Goal: Task Accomplishment & Management: Manage account settings

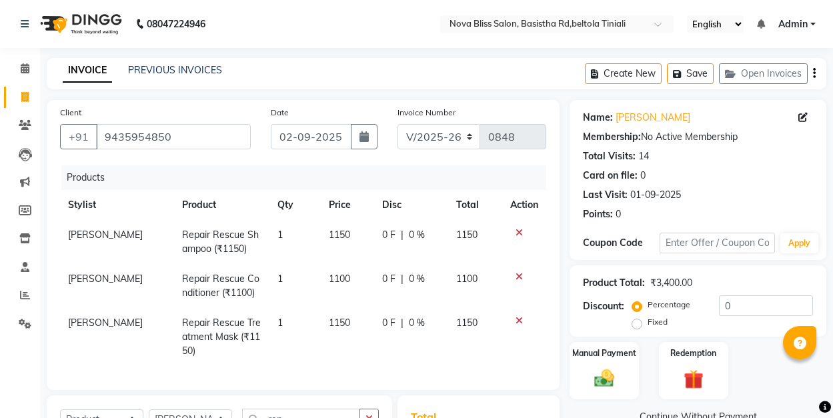
select select "6211"
select select "product"
select select "45622"
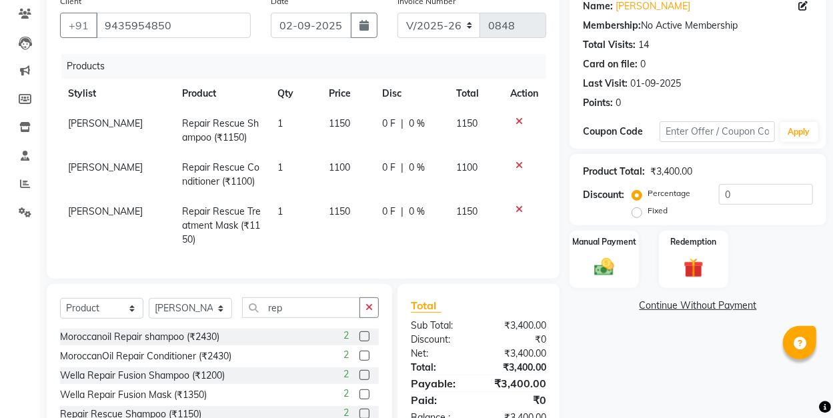
scroll to position [40, 0]
click at [668, 1] on div "Name: Sahid Khan" at bounding box center [698, 6] width 230 height 14
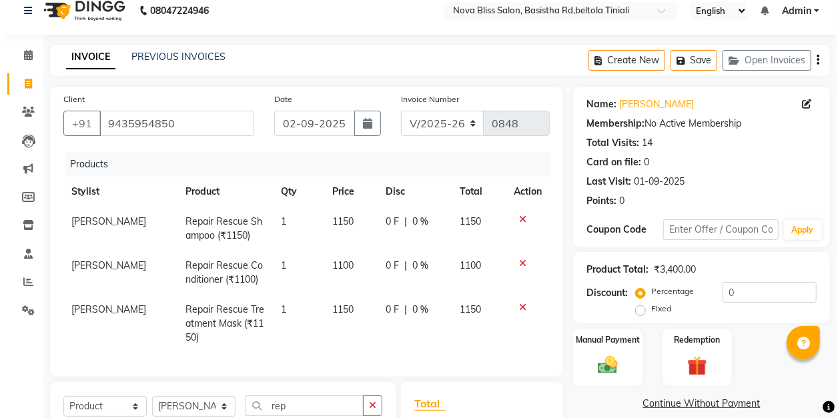
scroll to position [0, 0]
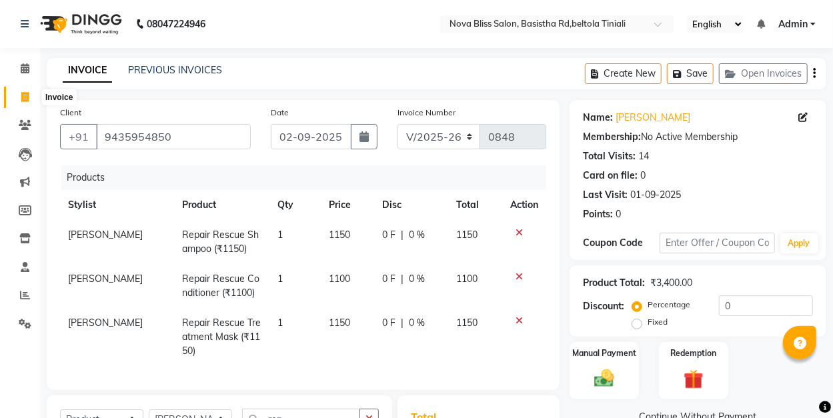
click at [25, 95] on icon at bounding box center [24, 97] width 7 height 10
select select "service"
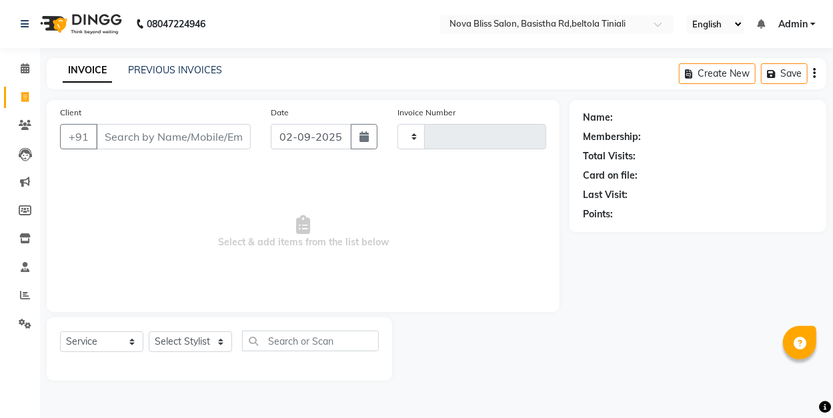
type input "0850"
select select "6211"
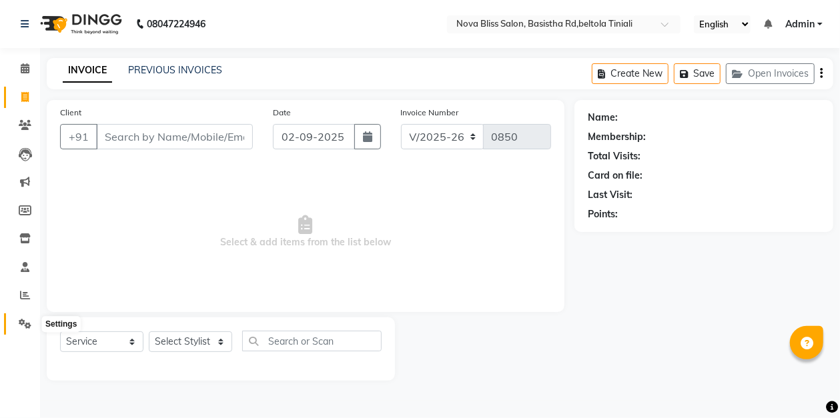
click at [23, 324] on icon at bounding box center [25, 324] width 13 height 10
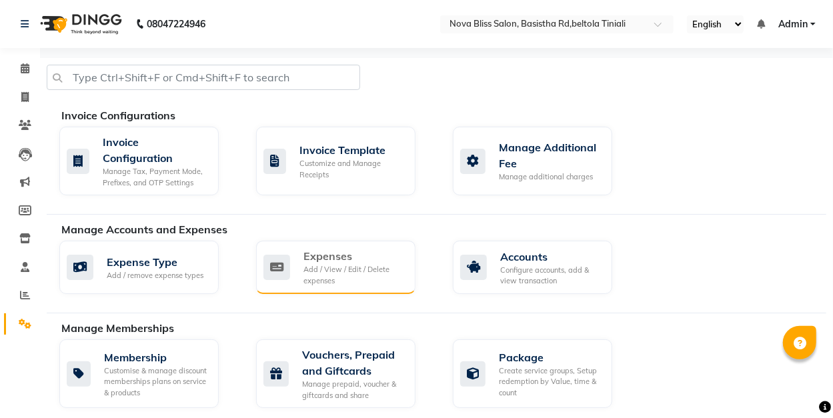
click at [319, 264] on div "Add / View / Edit / Delete expenses" at bounding box center [354, 275] width 101 height 22
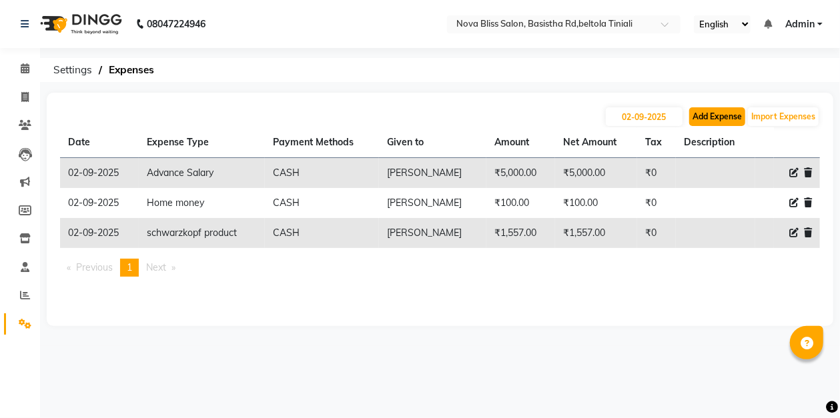
click at [706, 113] on button "Add Expense" at bounding box center [717, 116] width 56 height 19
select select "1"
select select "5200"
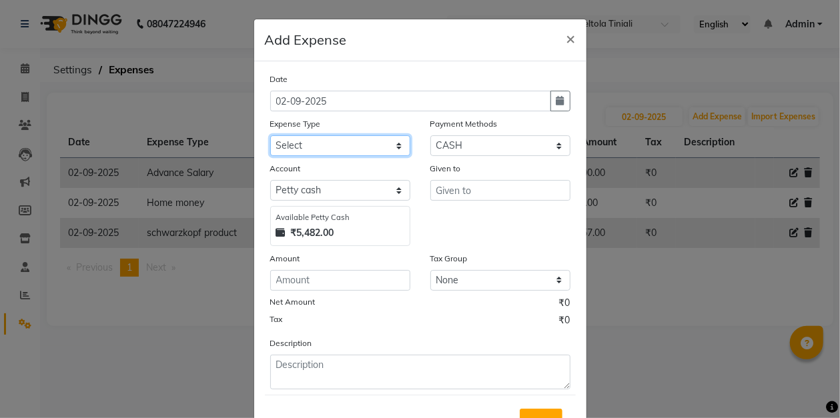
click at [280, 140] on select "Select AC repeair Advance Salary BEAUY ZONE biolume product cash return to clie…" at bounding box center [340, 145] width 140 height 21
select select "14203"
click at [270, 135] on select "Select AC repeair Advance Salary BEAUY ZONE biolume product cash return to clie…" at bounding box center [340, 145] width 140 height 21
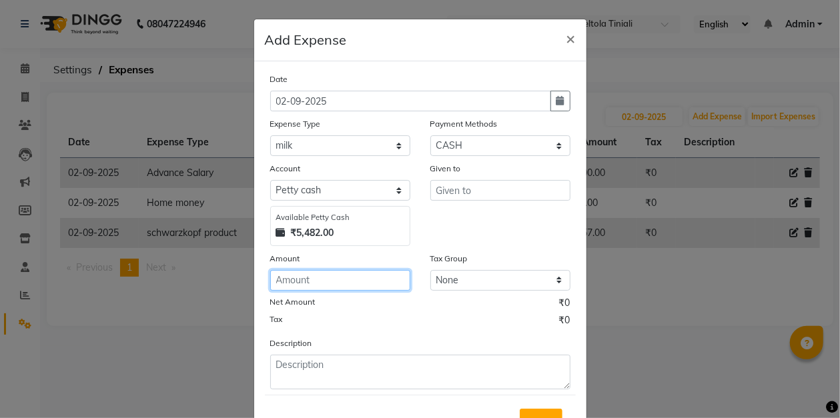
click at [312, 275] on input "number" at bounding box center [340, 280] width 140 height 21
type input "50"
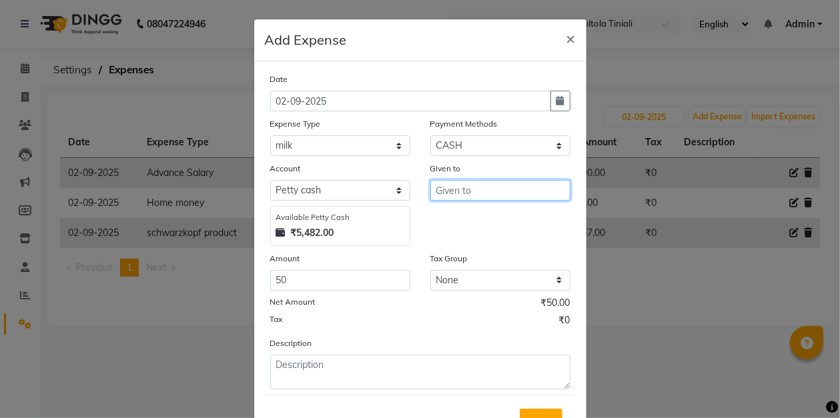
click at [460, 189] on input "text" at bounding box center [500, 190] width 140 height 21
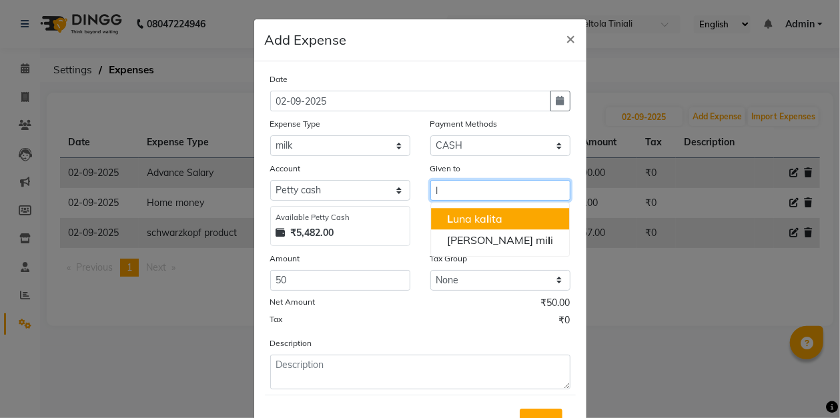
click at [487, 220] on ngb-highlight "L una ka l ita" at bounding box center [474, 218] width 55 height 13
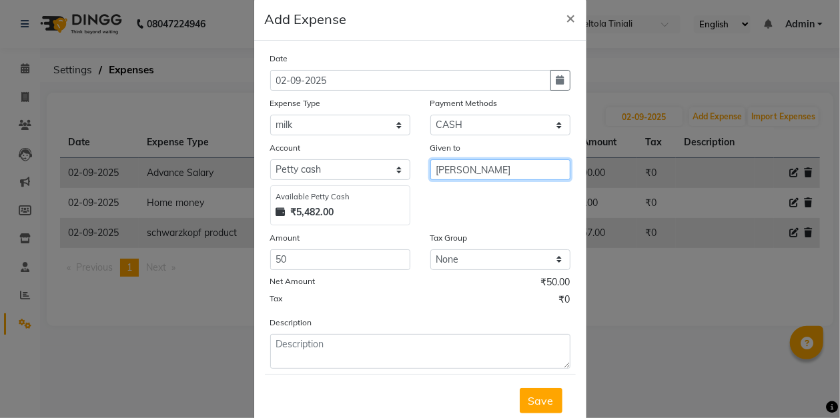
scroll to position [57, 0]
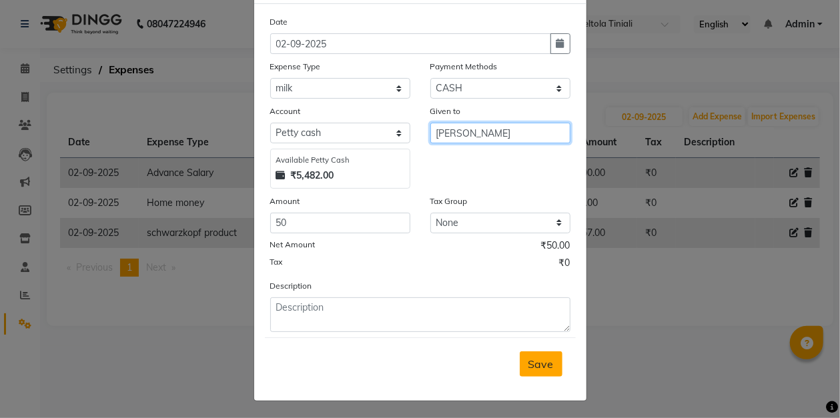
type input "Luna kalita"
click at [536, 362] on span "Save" at bounding box center [540, 364] width 25 height 13
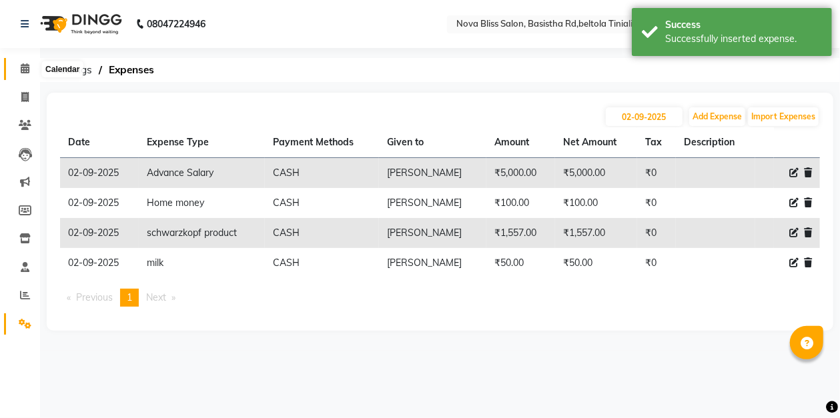
click at [23, 68] on icon at bounding box center [25, 68] width 9 height 10
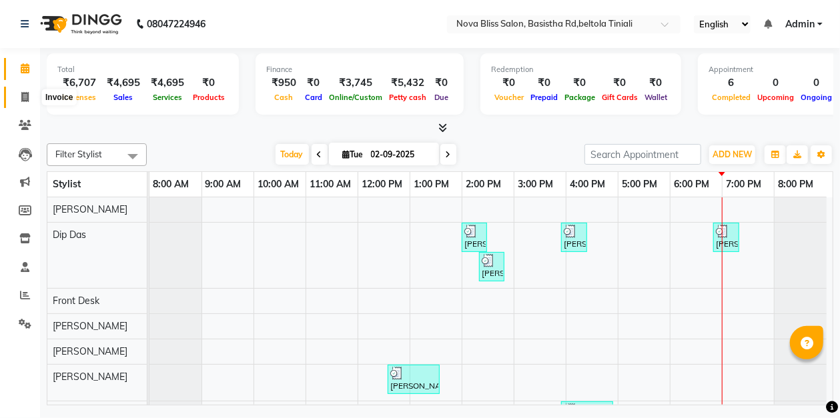
click at [21, 97] on icon at bounding box center [24, 97] width 7 height 10
select select "service"
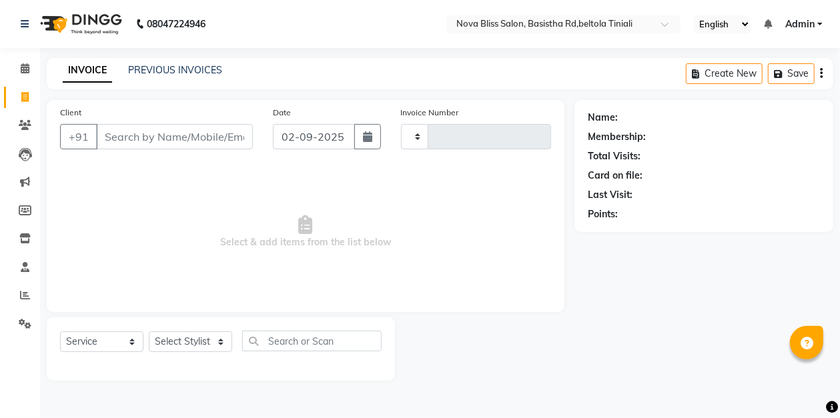
type input "0850"
select select "6211"
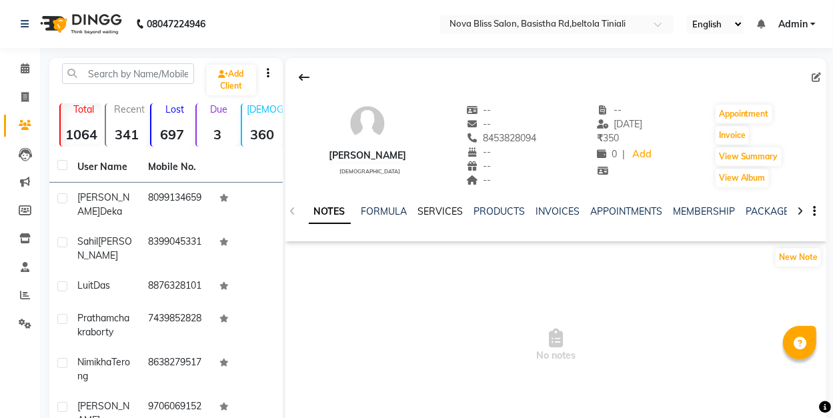
click at [446, 211] on link "SERVICES" at bounding box center [440, 211] width 45 height 12
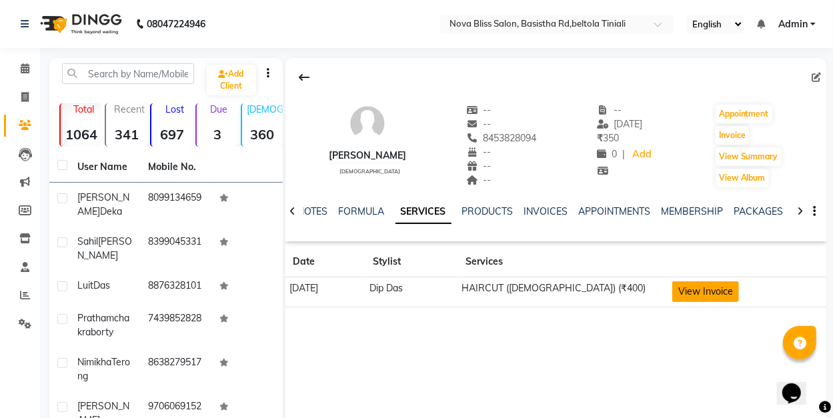
click at [716, 289] on button "View Invoice" at bounding box center [705, 291] width 67 height 21
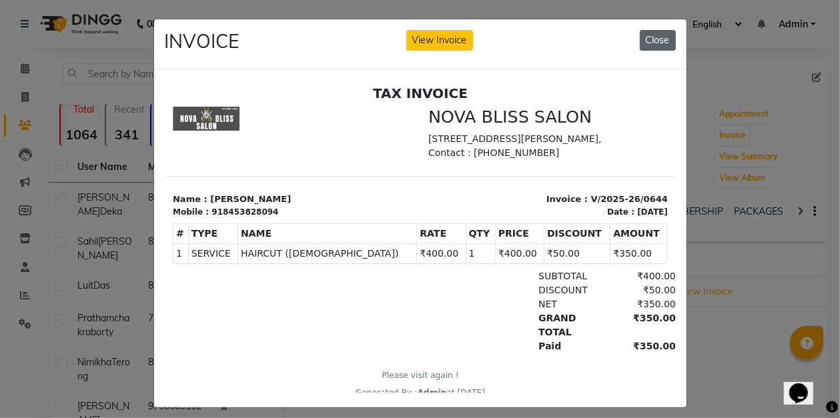
click at [651, 36] on button "Close" at bounding box center [658, 40] width 36 height 21
